Goal: Register for event/course: Register for event/course

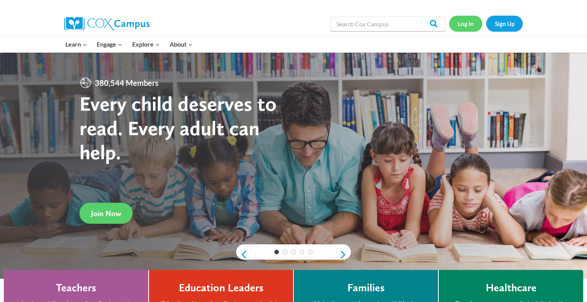
click at [466, 23] on link "Log In" at bounding box center [465, 24] width 33 height 16
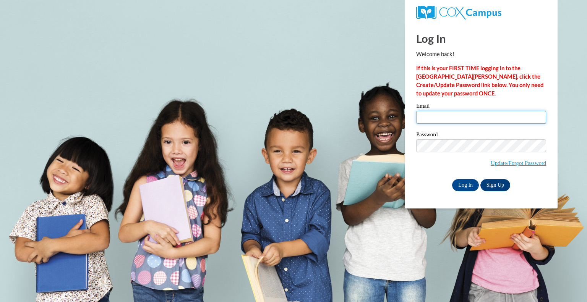
click at [458, 115] on input "Email" at bounding box center [481, 117] width 130 height 13
type input "[EMAIL_ADDRESS][DOMAIN_NAME]"
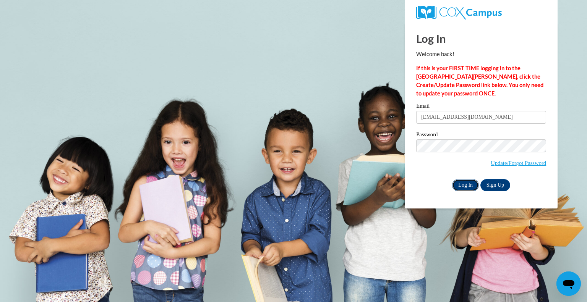
click at [469, 186] on input "Log In" at bounding box center [465, 185] width 27 height 12
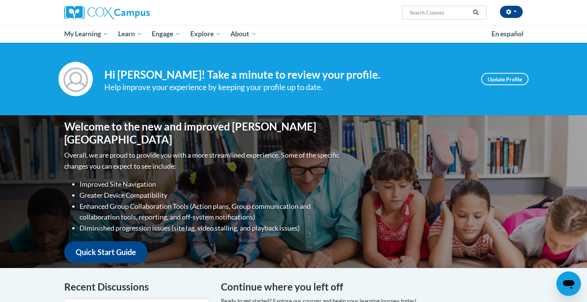
click at [425, 14] on input "Search..." at bounding box center [439, 12] width 61 height 9
type input "early literacy"
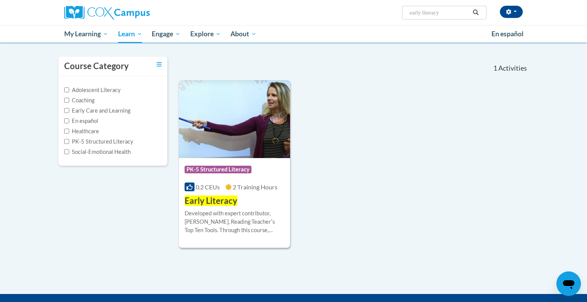
scroll to position [61, 0]
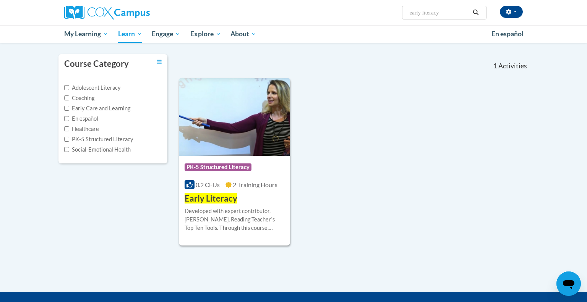
click at [449, 14] on input "early literacy" at bounding box center [439, 12] width 61 height 9
type input "early literacy k-3"
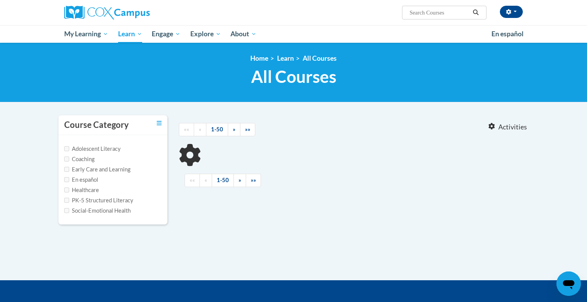
type input "early literacy k-3"
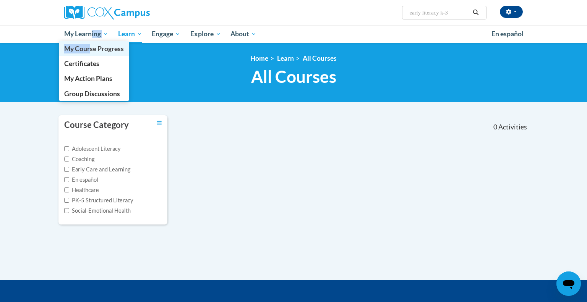
drag, startPoint x: 92, startPoint y: 40, endPoint x: 91, endPoint y: 45, distance: 5.0
click at [91, 43] on li "My Learning My Learning My Course Progress Certificates My Action Plans Group D…" at bounding box center [86, 34] width 54 height 18
click at [89, 71] on link "My Action Plans" at bounding box center [94, 78] width 70 height 15
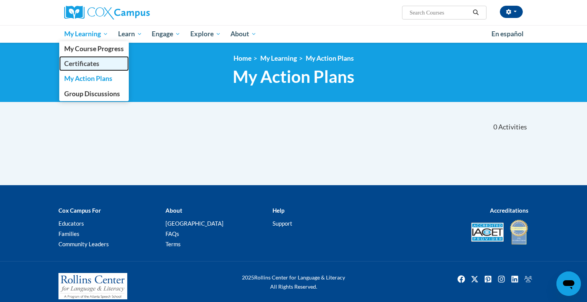
click at [108, 60] on link "Certificates" at bounding box center [94, 63] width 70 height 15
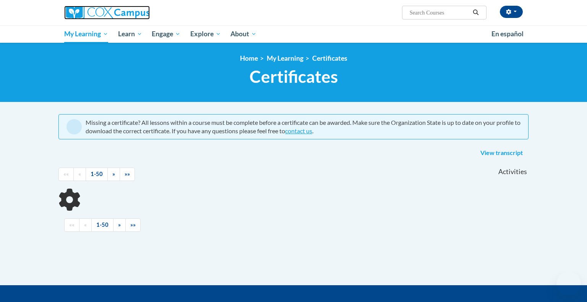
click at [87, 17] on img at bounding box center [107, 13] width 86 height 14
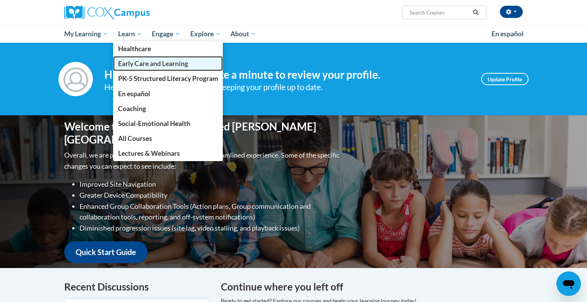
click at [145, 62] on span "Early Care and Learning" at bounding box center [153, 64] width 70 height 8
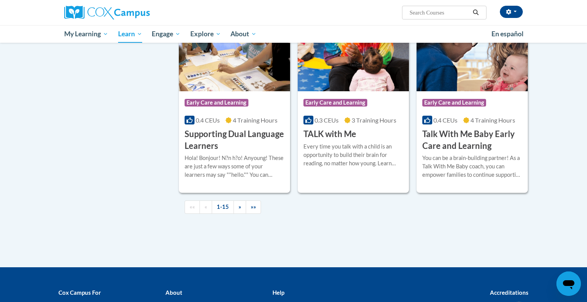
scroll to position [1055, 0]
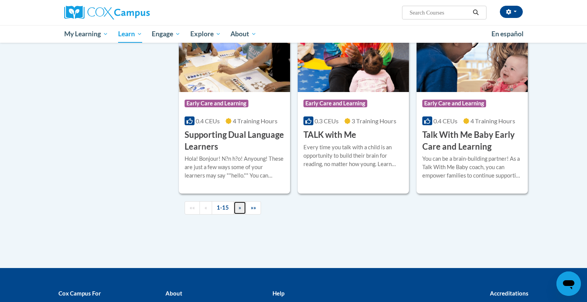
click at [238, 211] on span "»" at bounding box center [239, 207] width 3 height 6
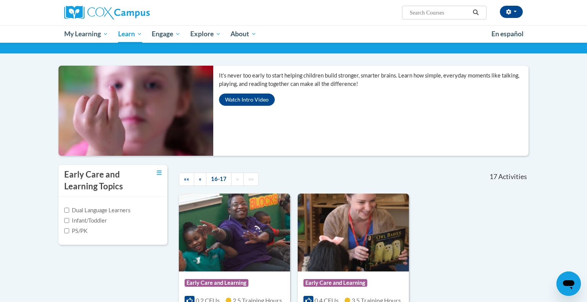
scroll to position [0, 0]
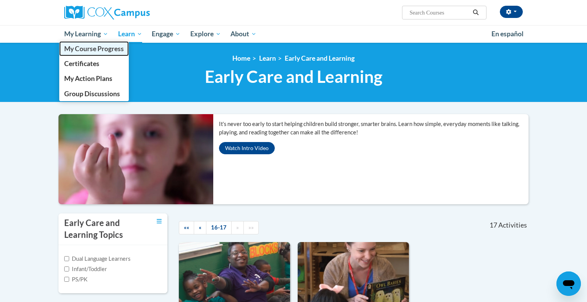
click at [88, 42] on link "My Course Progress" at bounding box center [94, 48] width 70 height 15
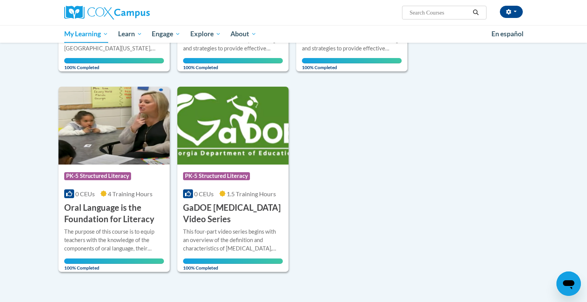
scroll to position [241, 0]
click at [424, 14] on input "Search..." at bounding box center [439, 12] width 61 height 9
type input "early literacy"
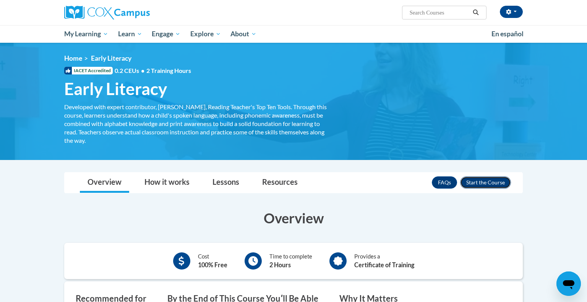
click at [487, 184] on button "Enroll" at bounding box center [485, 183] width 51 height 12
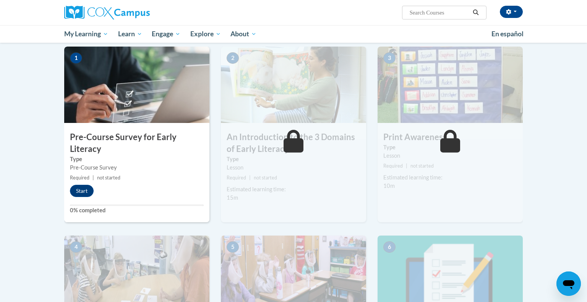
scroll to position [154, 0]
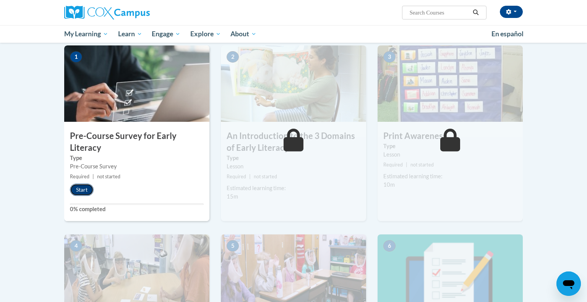
click at [81, 184] on button "Start" at bounding box center [82, 190] width 24 height 12
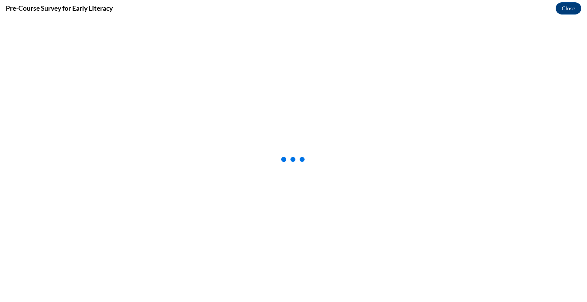
scroll to position [0, 0]
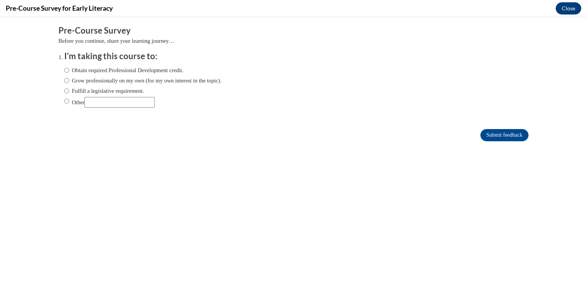
click at [68, 70] on input "Obtain required Professional Development credit." at bounding box center [66, 70] width 5 height 8
radio input "true"
click at [516, 136] on input "Submit feedback" at bounding box center [504, 135] width 48 height 12
click at [507, 135] on iframe at bounding box center [293, 159] width 587 height 285
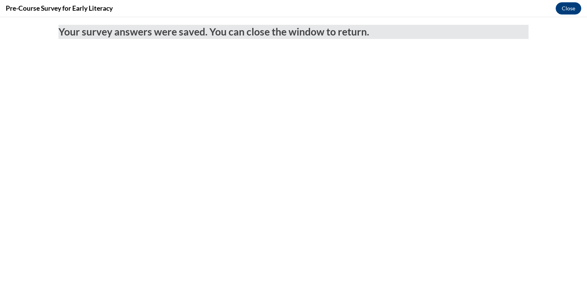
click at [390, 93] on body "Your survey answers were saved. You can close the window to return." at bounding box center [293, 159] width 587 height 285
click at [562, 10] on button "Close" at bounding box center [568, 8] width 26 height 12
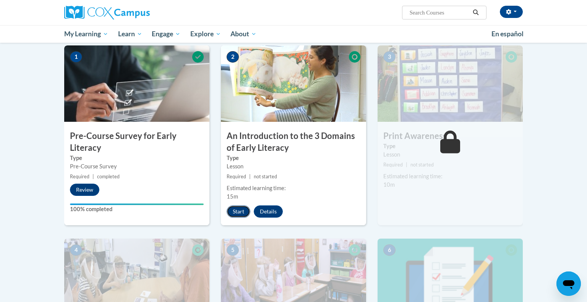
click at [243, 213] on button "Start" at bounding box center [239, 212] width 24 height 12
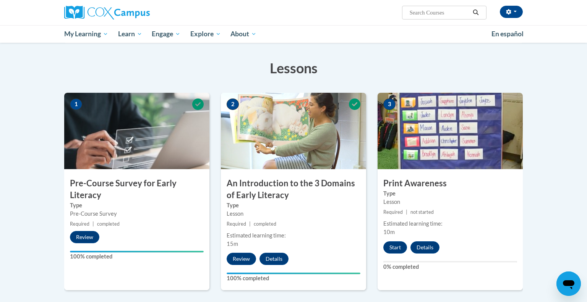
scroll to position [112, 0]
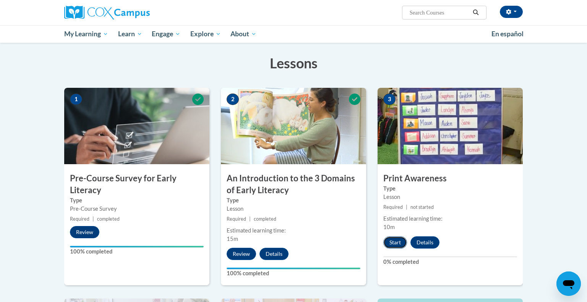
click at [396, 241] on button "Start" at bounding box center [395, 242] width 24 height 12
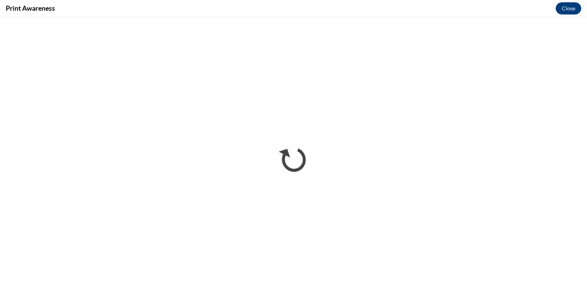
scroll to position [0, 0]
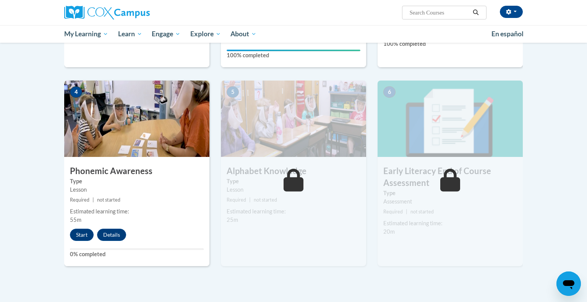
scroll to position [330, 0]
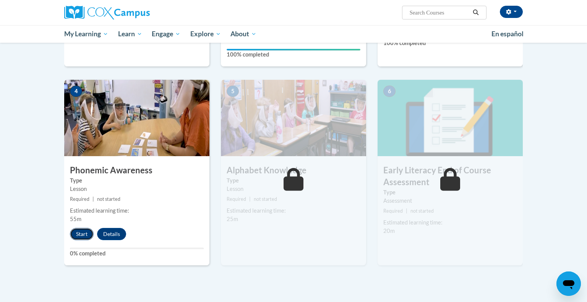
click at [82, 234] on button "Start" at bounding box center [82, 234] width 24 height 12
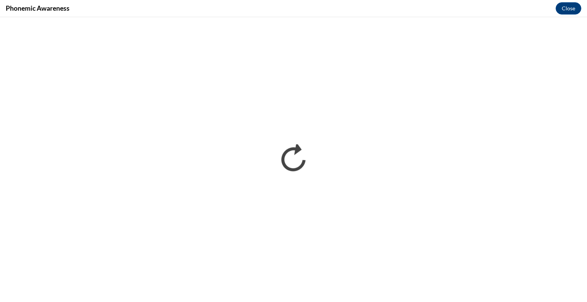
scroll to position [0, 0]
